Goal: Find specific page/section: Find specific page/section

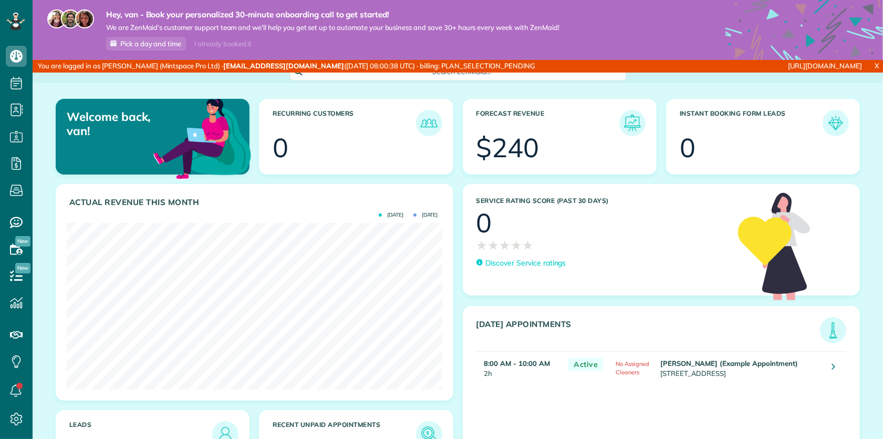
scroll to position [166, 376]
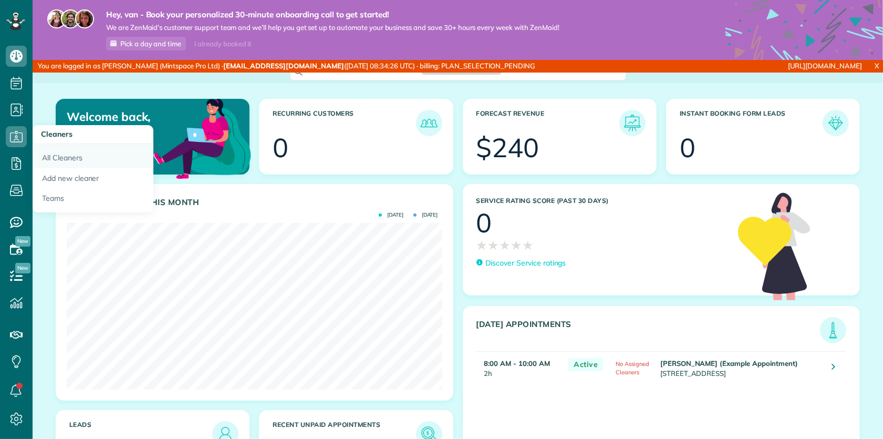
scroll to position [166, 376]
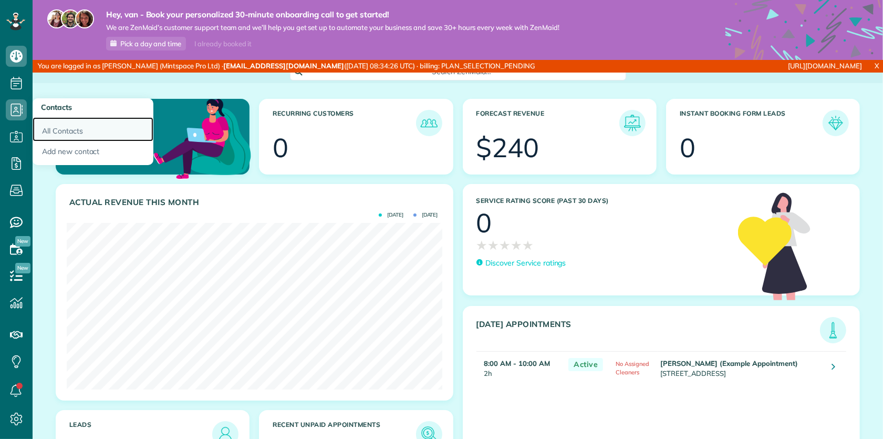
click at [49, 125] on link "All Contacts" at bounding box center [93, 129] width 121 height 24
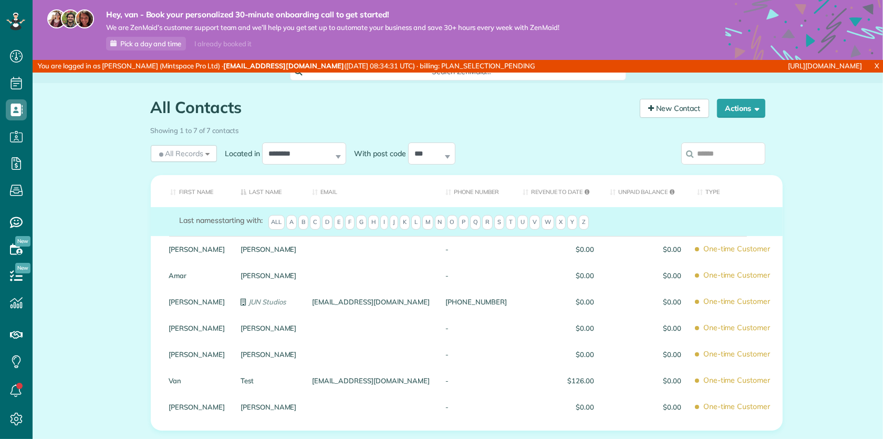
scroll to position [4, 4]
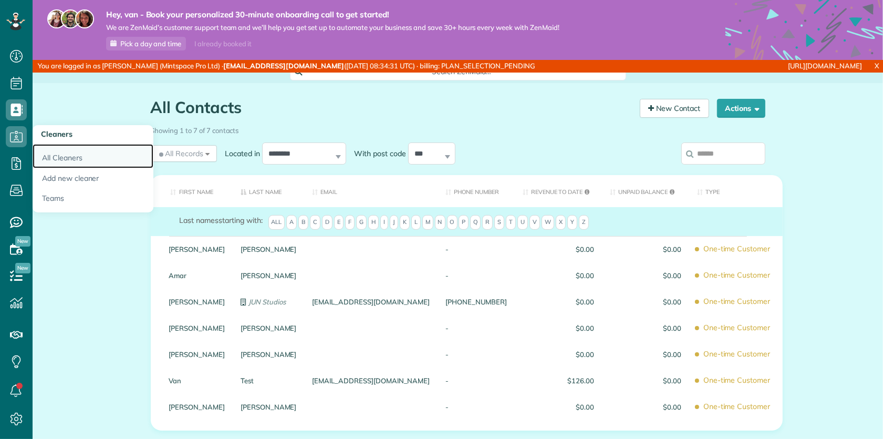
click at [46, 152] on link "All Cleaners" at bounding box center [93, 156] width 121 height 24
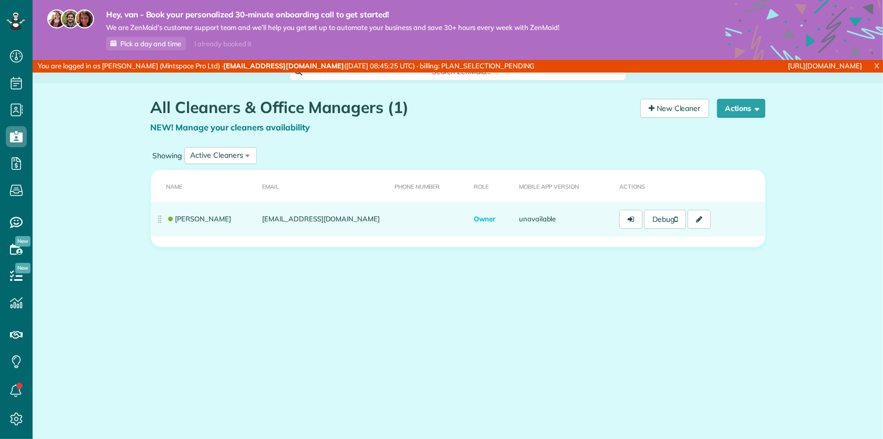
scroll to position [4, 4]
click at [189, 215] on link "[PERSON_NAME]" at bounding box center [199, 218] width 65 height 8
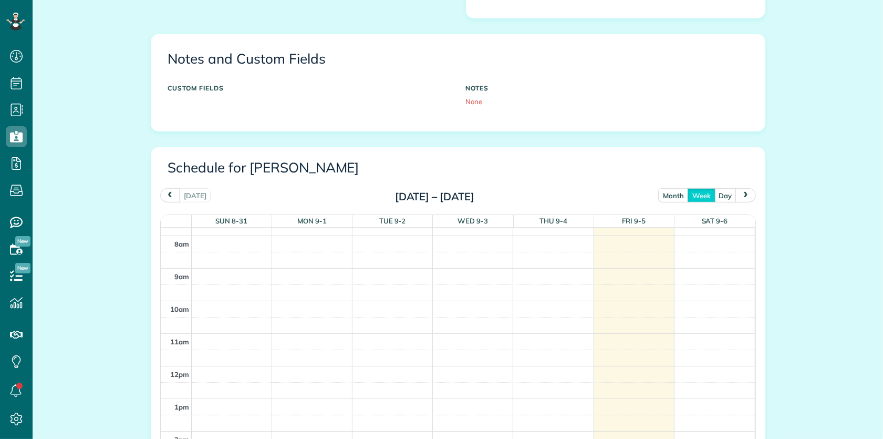
scroll to position [271, 0]
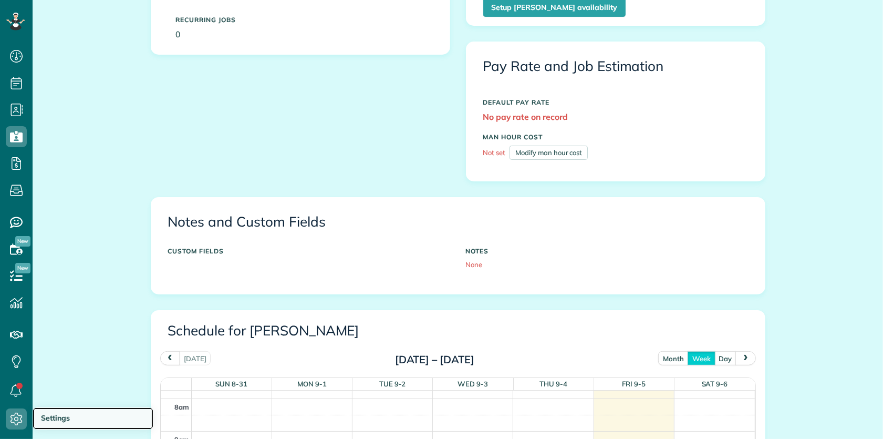
click at [43, 418] on span "Settings" at bounding box center [55, 417] width 29 height 9
